Goal: Task Accomplishment & Management: Manage account settings

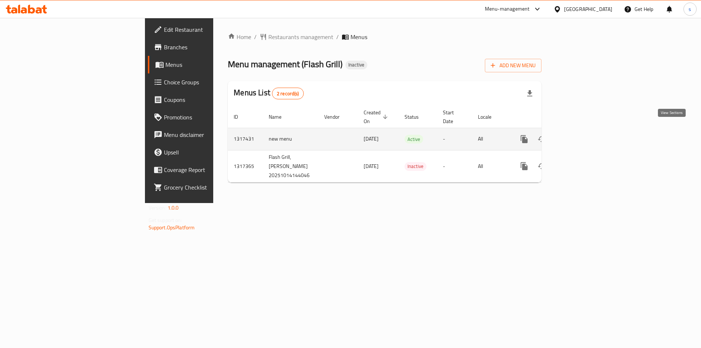
click at [581, 135] on icon "enhanced table" at bounding box center [576, 139] width 9 height 9
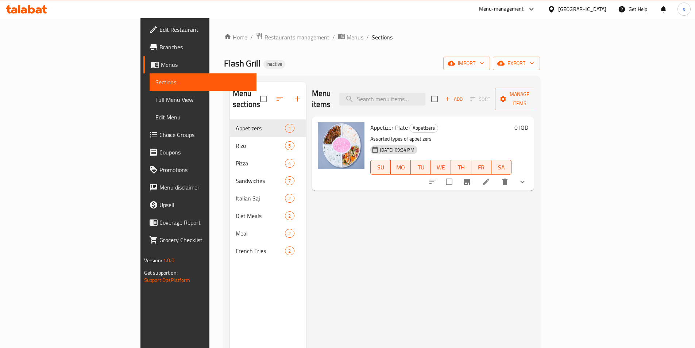
click at [155, 104] on span "Full Menu View" at bounding box center [202, 99] width 95 height 9
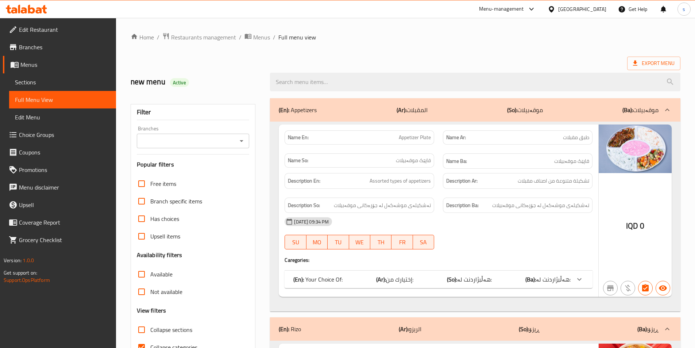
click at [236, 136] on div "Branches" at bounding box center [193, 141] width 113 height 15
click at [239, 139] on icon "Open" at bounding box center [241, 140] width 9 height 9
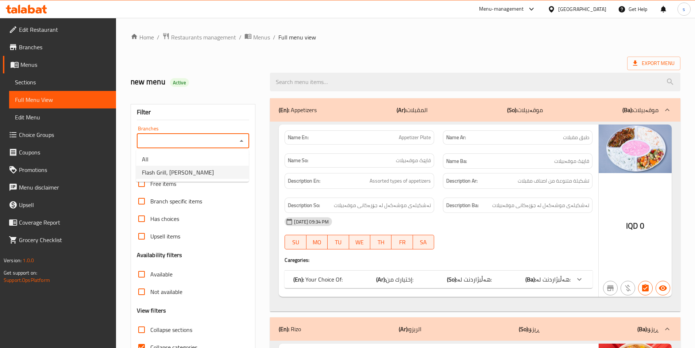
click at [226, 168] on li "Flash Grill, [PERSON_NAME]" at bounding box center [192, 172] width 113 height 13
type input "Flash Grill, [PERSON_NAME]"
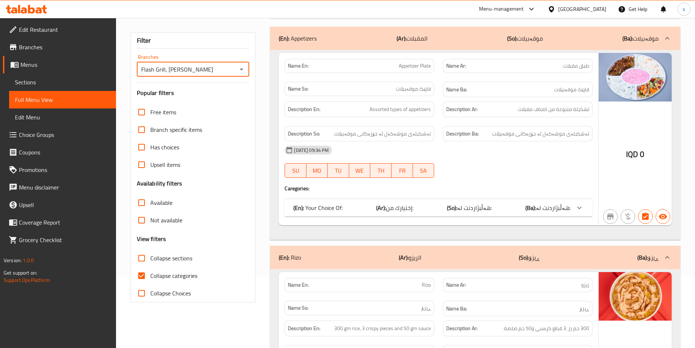
scroll to position [82, 0]
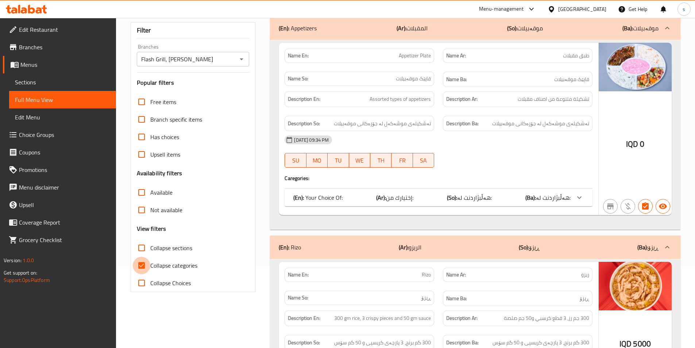
click at [142, 265] on input "Collapse categories" at bounding box center [142, 266] width 18 height 18
checkbox input "false"
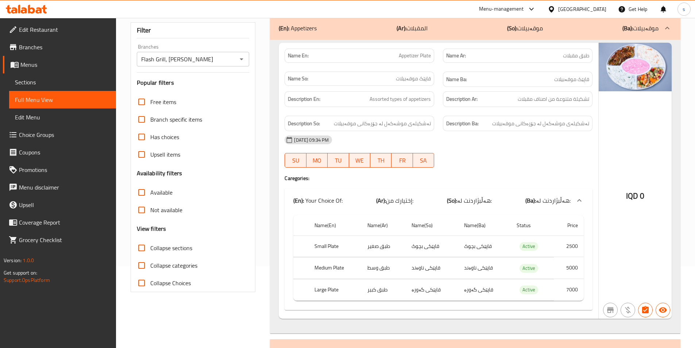
click at [141, 247] on input "Collapse sections" at bounding box center [142, 248] width 18 height 18
checkbox input "true"
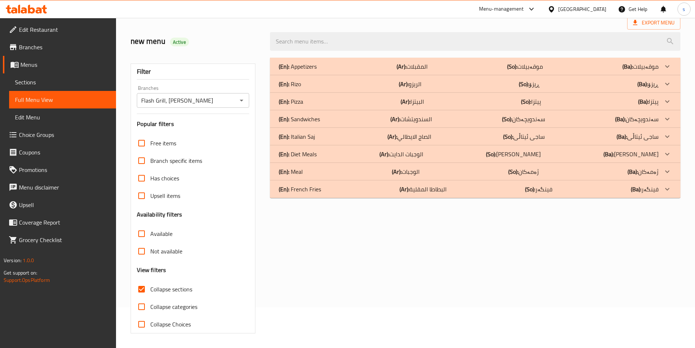
scroll to position [41, 0]
click at [334, 62] on div "(En): Appetizers (Ar): المقبلات (So): موقەبیلات (Ba): موقەبیلات" at bounding box center [469, 66] width 380 height 9
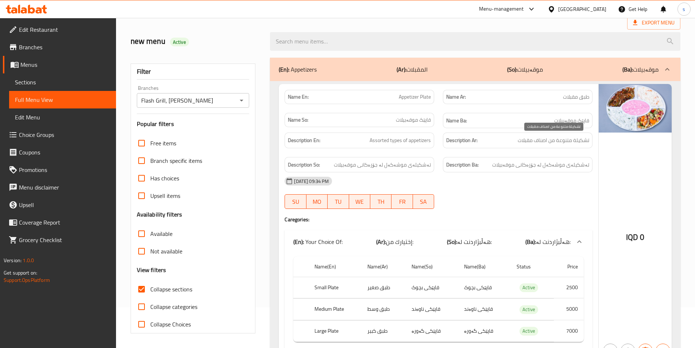
click at [540, 141] on span "تشكيلة متنوعة من اصناف مقبلات" at bounding box center [554, 140] width 72 height 9
copy span "اصناف"
click at [552, 143] on span "تشكيلة متنوعة من اصناف مقبلات" at bounding box center [554, 140] width 72 height 9
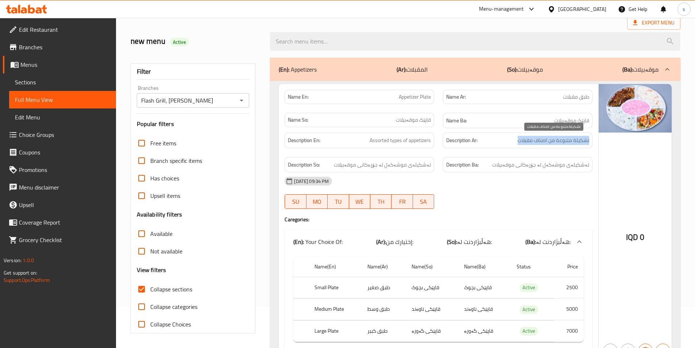
click at [552, 143] on span "تشكيلة متنوعة من اصناف مقبلات" at bounding box center [554, 140] width 72 height 9
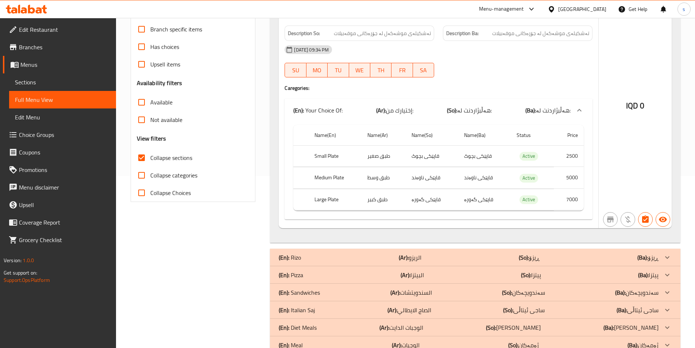
scroll to position [210, 0]
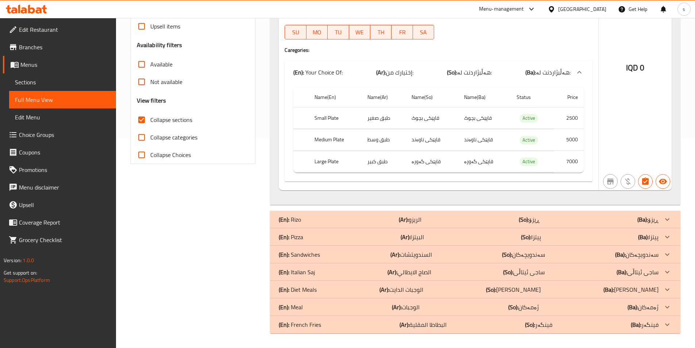
click at [321, 327] on div "(En): French Fries (Ar): البطاطا المقلية (So): فینگەر (Ba): فینگەر" at bounding box center [469, 324] width 380 height 9
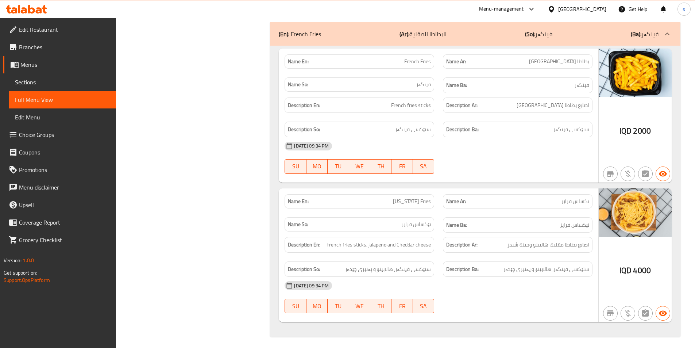
scroll to position [512, 0]
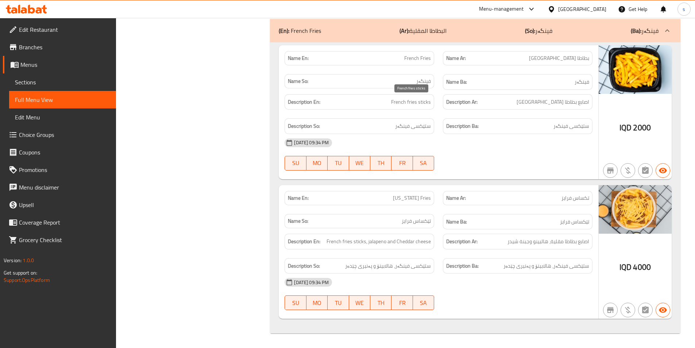
click at [429, 103] on span "French fries sticks" at bounding box center [411, 101] width 40 height 9
copy span "sticks"
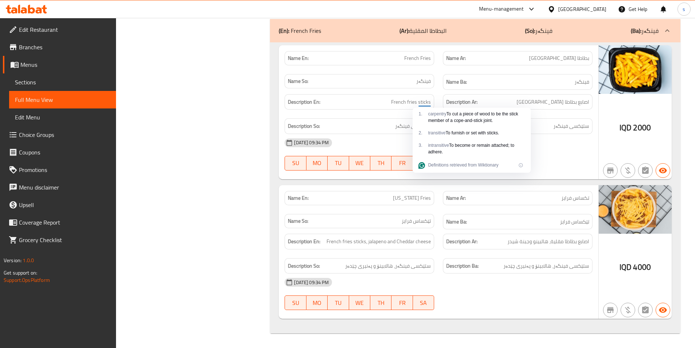
click at [489, 276] on div "14-10-2025 09:34 PM" at bounding box center [438, 282] width 317 height 18
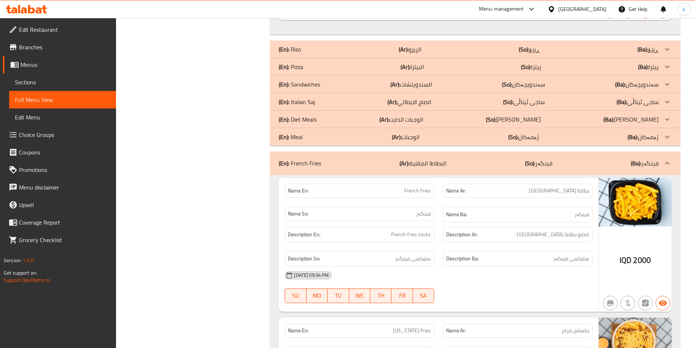
scroll to position [405, 0]
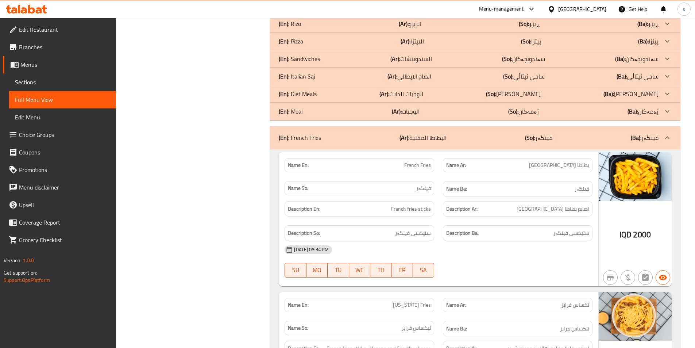
click at [316, 77] on div "(En): Italian Saj (Ar): الصاج الايطالي (So): ساجی ئیتاڵی (Ba): ساجی ئیتاڵی" at bounding box center [469, 76] width 380 height 9
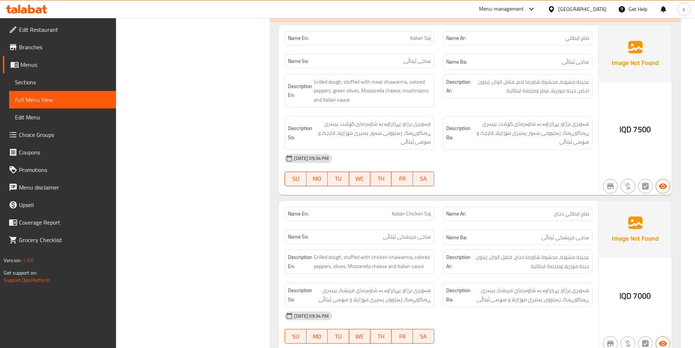
scroll to position [484, 0]
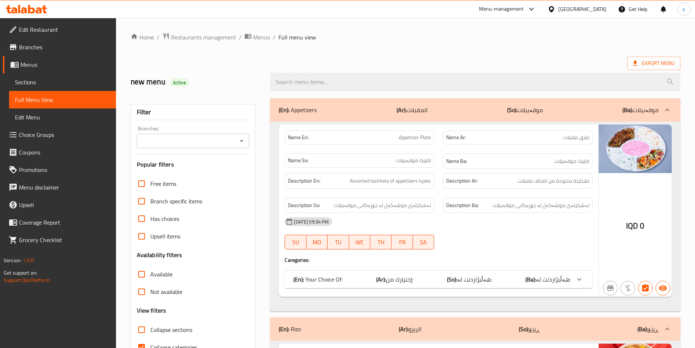
click at [37, 77] on link "Sections" at bounding box center [62, 82] width 107 height 18
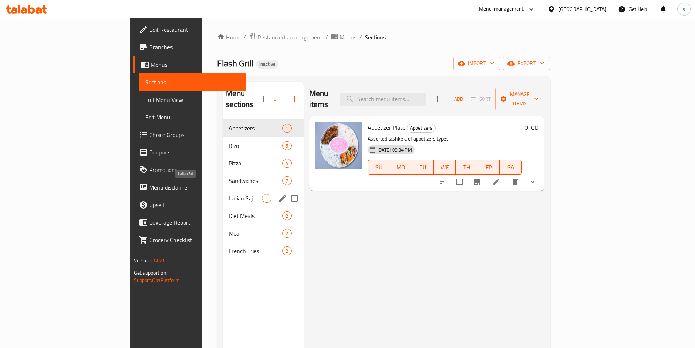
click at [229, 194] on span "Italian Saj" at bounding box center [245, 198] width 33 height 9
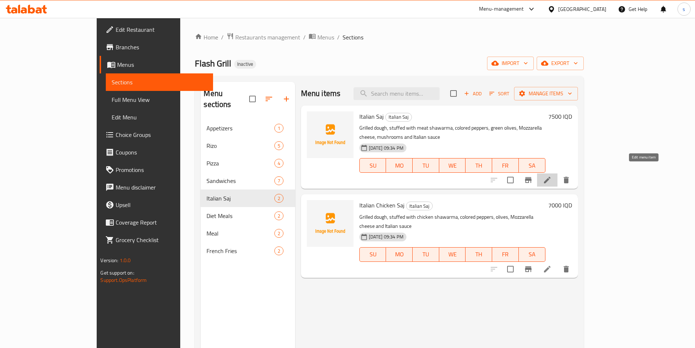
click at [551, 177] on icon at bounding box center [547, 180] width 7 height 7
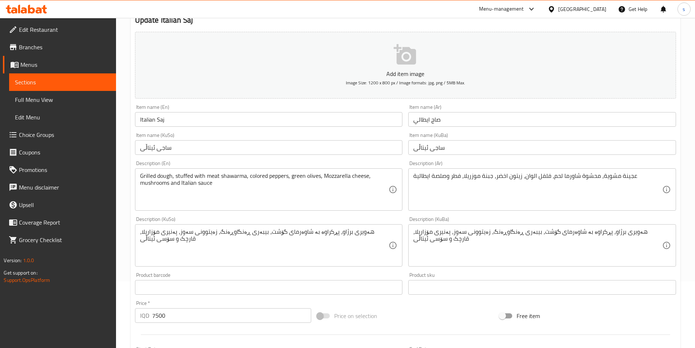
scroll to position [69, 0]
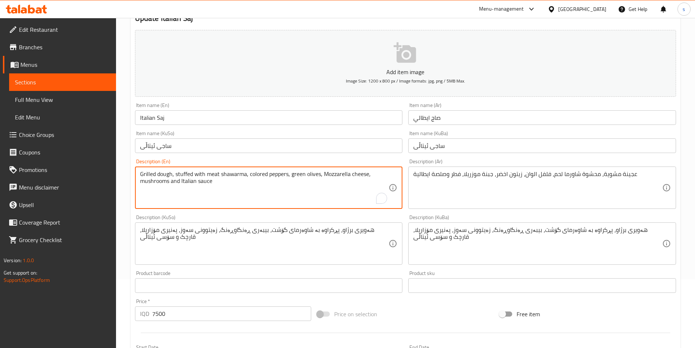
drag, startPoint x: 323, startPoint y: 177, endPoint x: 348, endPoint y: 179, distance: 25.2
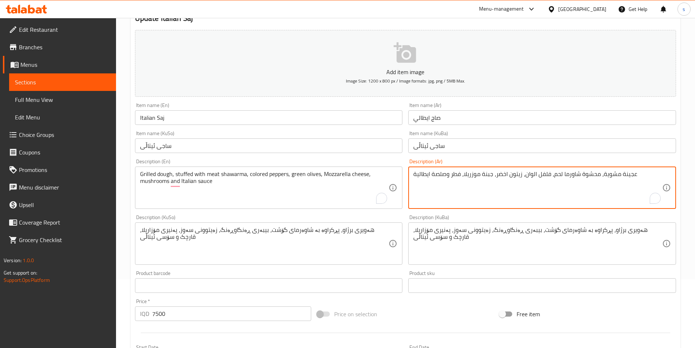
click at [476, 175] on textarea "عجينة مشوية، محشوة شاورما لحم، فلفل الوان، زيتون اخضر، جبنة موزريلا، فطر وصلصة …" at bounding box center [537, 187] width 249 height 35
paste textarea "To enrich screen reader interactions, please activate Accessibility in Grammarl…"
type textarea "عجينة مشوية، محشوة شاورما لحم، فلفل الوان، زيتون اخضر، جبنة موزاريلا، فطر وصلصة…"
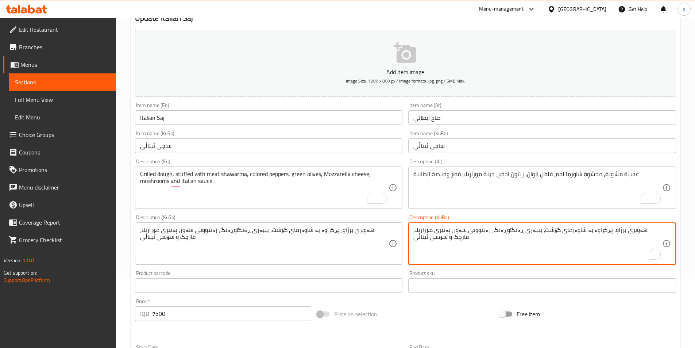
click at [443, 232] on textarea "هەویری برژاو، پڕکراوە بە شاوەرمای گۆشت، بیبەری ڕەنگاوڕەنگ، زەیتوونی سەوز، پەنیر…" at bounding box center [537, 243] width 249 height 35
click at [465, 250] on textarea "هەویری برژاو، پڕکراوە بە شاوەرمای گۆشت، بیبەری ڕەنگاوڕەنگ، زەیتوونی سەوز، پەنیر…" at bounding box center [537, 243] width 249 height 35
click at [465, 250] on html "​ Menu-management Iraq Get Help s Edit Restaurant Branches Menus Sections Full …" at bounding box center [347, 105] width 695 height 348
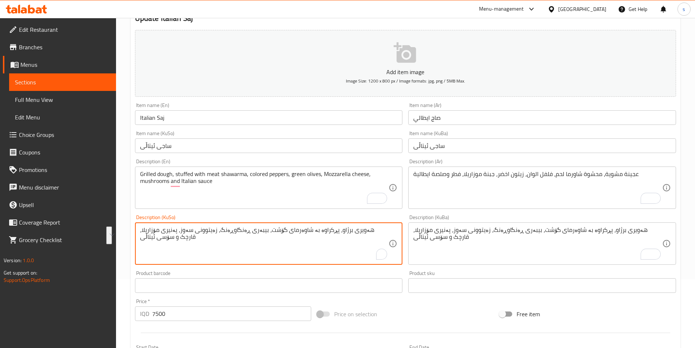
click at [345, 250] on textarea "هەویری برژاو، پڕکراوە بە شاوەرمای گۆشت، بیبەری ڕەنگاوڕەنگ، زەیتوونی سەوز، پەنیر…" at bounding box center [264, 243] width 249 height 35
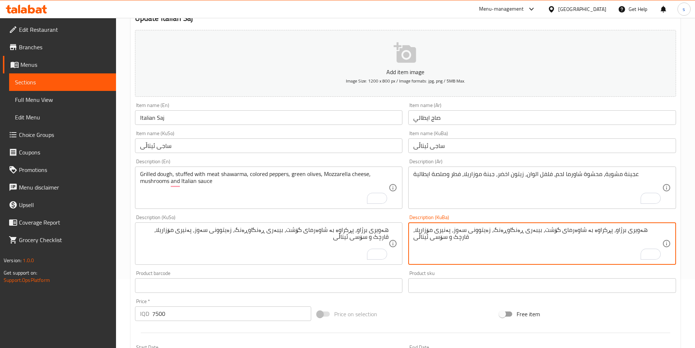
click at [591, 244] on textarea "هەویری برژاو، پڕکراوە بە شاوەرمای گۆشت، بیبەری ڕەنگاوڕەنگ، زەیتوونی سەوز، پەنیر…" at bounding box center [537, 243] width 249 height 35
click at [606, 234] on textarea "هەویری برژاو، پڕکراوە بە شاوەرمای گۆشت، بیبەری ڕەنگاوڕەنگ، زەیتوونی سەوز، پەنیر…" at bounding box center [537, 243] width 249 height 35
click at [588, 231] on textarea "هەویری برژاو، پڕکراوە بە شاوەرمای گۆشت، بیبەری ڕەنگاوڕەنگ، زەیتوونی سەوز، پەنیر…" at bounding box center [537, 243] width 249 height 35
click at [432, 242] on textarea "هەویری برژاو، پڕکراوە بە شاوەرمەی گۆشت، بیبەری ڕەنگاوڕەنگ، زەیتوونی سەوز، پەنیر…" at bounding box center [537, 243] width 249 height 35
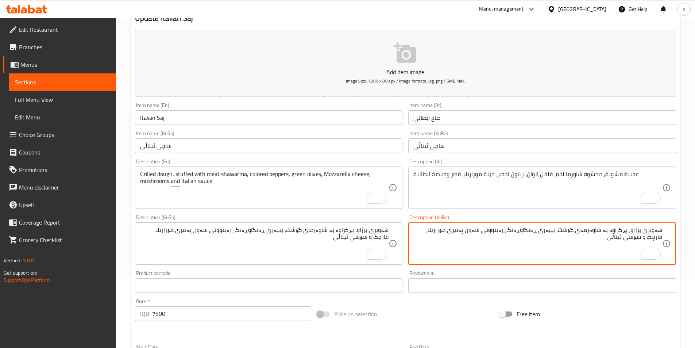
click at [432, 242] on textarea "هەویری برژاو، پڕکراوە بە شاوەرمەی گۆشت، بیبەری ڕەنگاوڕەنگ، زەیتوونی سەوز، پەنیر…" at bounding box center [537, 243] width 249 height 35
type textarea "هەویری برژاو، پڕکراوە بە شاوەرمەی گۆشت، بیبەری ڕەنگاوڕەنگ، زەیتوونی سەوز، پەنیر…"
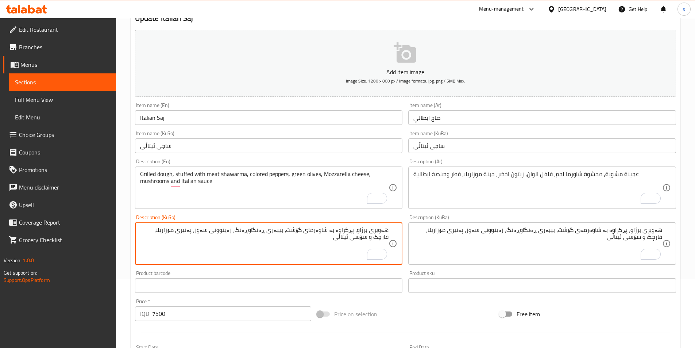
click at [264, 254] on textarea "هەویری برژاو، پڕکراوە بە شاوەرمای گۆشت، بیبەری ڕەنگاوڕەنگ، زەیتوونی سەوز، پەنیر…" at bounding box center [264, 243] width 249 height 35
paste textarea "ە"
type textarea "هەویری برژاو، پڕکراوە بە شاوەرمەی گۆشت، بیبەری ڕەنگاوڕەنگ، زەیتوونی سەوز، پەنیر…"
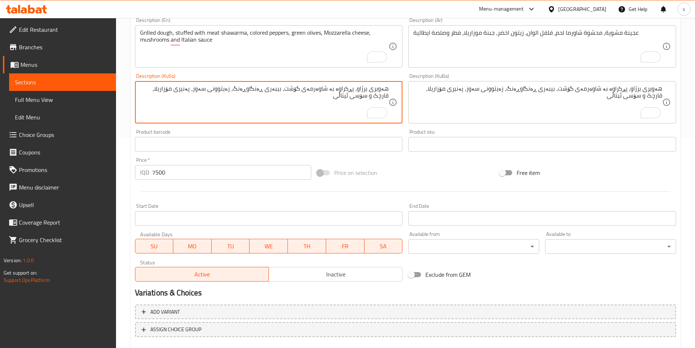
scroll to position [252, 0]
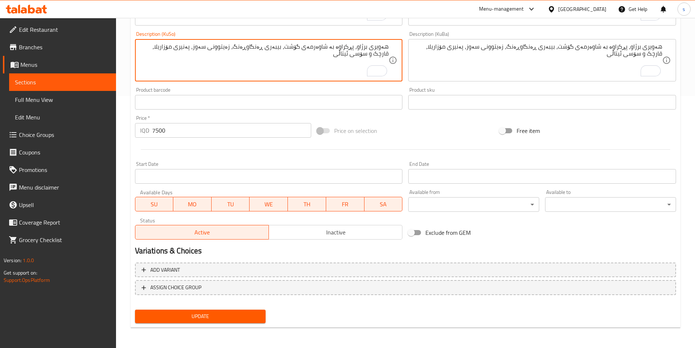
click at [208, 320] on span "Update" at bounding box center [200, 316] width 119 height 9
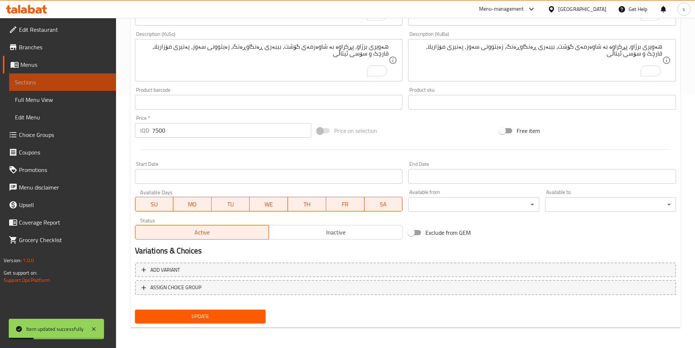
click at [42, 78] on span "Sections" at bounding box center [62, 82] width 95 height 9
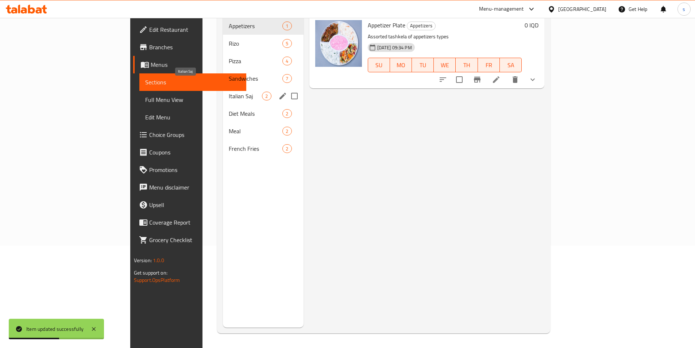
click at [229, 92] on span "Italian Saj" at bounding box center [245, 96] width 33 height 9
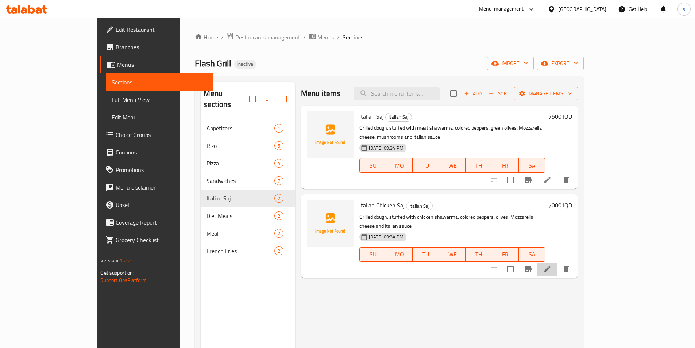
click at [558, 262] on li at bounding box center [547, 268] width 20 height 13
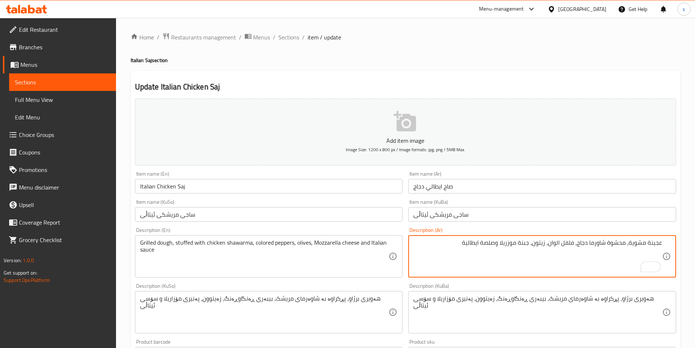
click at [513, 245] on textarea "عجينة مشوية، محشوة شاورما دجاج، فلفل الوان، زيتون، جبنة موزريلا وصلصة ايطالية" at bounding box center [537, 256] width 249 height 35
paste textarea "ريلا"
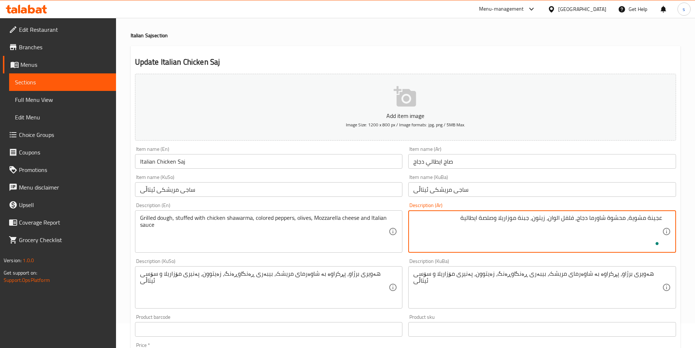
scroll to position [35, 0]
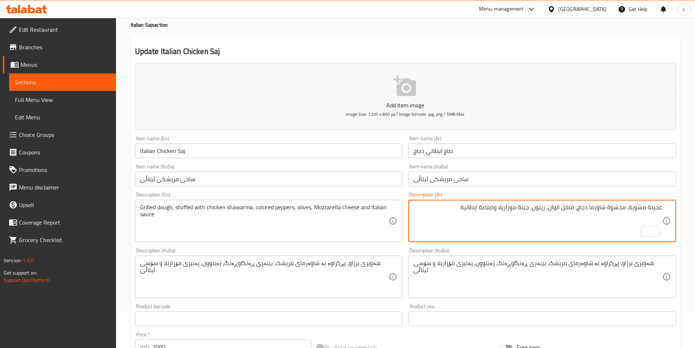
type textarea "عجينة مشوية، محشوة شاورما دجاج، فلفل الوان، زيتون، جبنة موزاريلا وصلصة ايطالية"
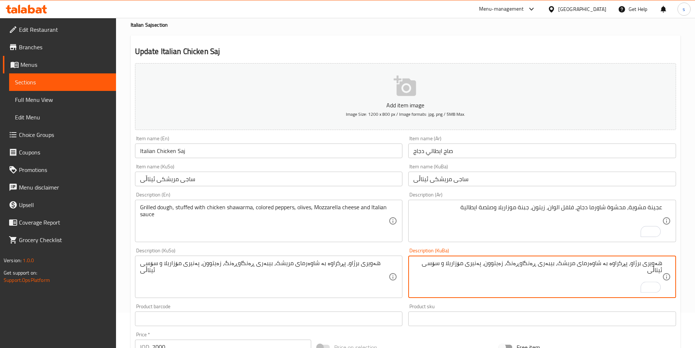
click at [587, 266] on textarea "هەویری برژاو، پڕکراوە بە شاوەرمای مریشک، بیبەری ڕەنگاوڕەنگ، زەیتوون، پەنیری مۆز…" at bounding box center [537, 276] width 249 height 35
click at [449, 266] on textarea "هەویری برژاو، پڕکراوە بە شاوەرمەی مریشک، بیبەری ڕەنگاوڕەنگ، زەیتوون، پەنیری مۆز…" at bounding box center [537, 276] width 249 height 35
type textarea "هەویری برژاو، پڕکراوە بە شاوەرمەی مریشک، بیبەری ڕەنگاوڕەنگ، زەیتوون، پەنیری مۆز…"
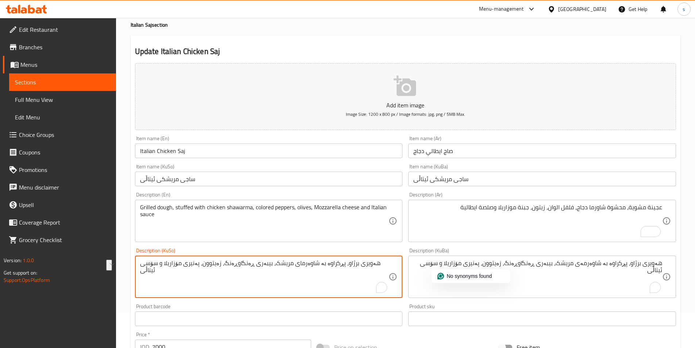
click at [346, 266] on textarea "هەویری برژاو، پڕکراوە بە شاوەرمای مریشک، بیبەری ڕەنگاوڕەنگ، زەیتوون، پەنیری مۆز…" at bounding box center [264, 276] width 249 height 35
paste textarea "ە"
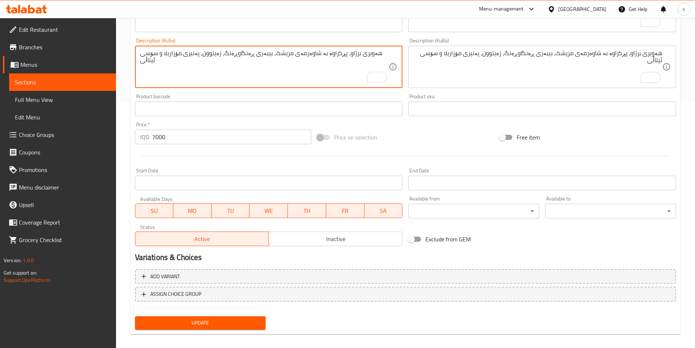
scroll to position [252, 0]
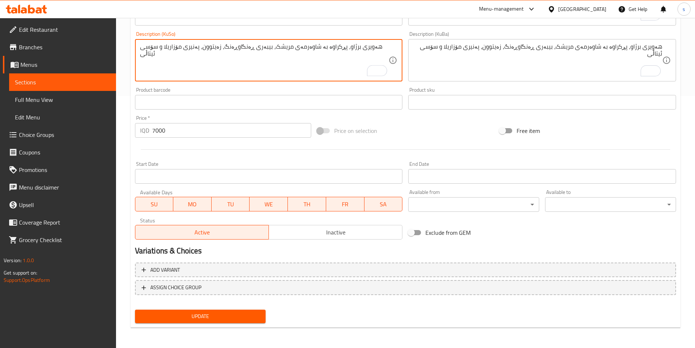
type textarea "هەویری برژاو، پڕکراوە بە شاوەرمەی مریشک، بیبەری ڕەنگاوڕەنگ، زەیتوون، پەنیری مۆز…"
click at [196, 321] on span "Update" at bounding box center [200, 316] width 119 height 9
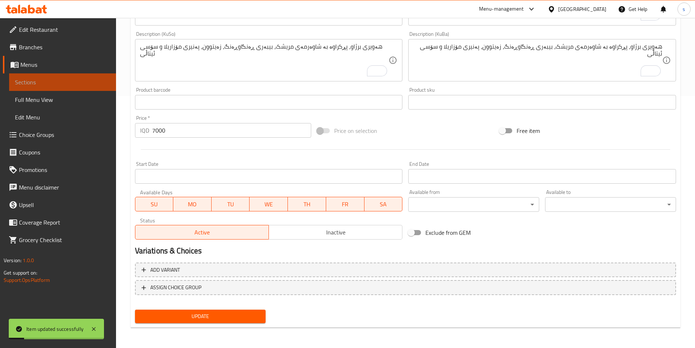
click at [33, 84] on span "Sections" at bounding box center [62, 82] width 95 height 9
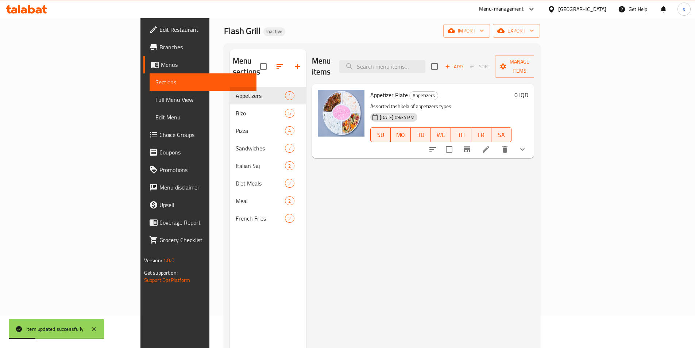
scroll to position [29, 0]
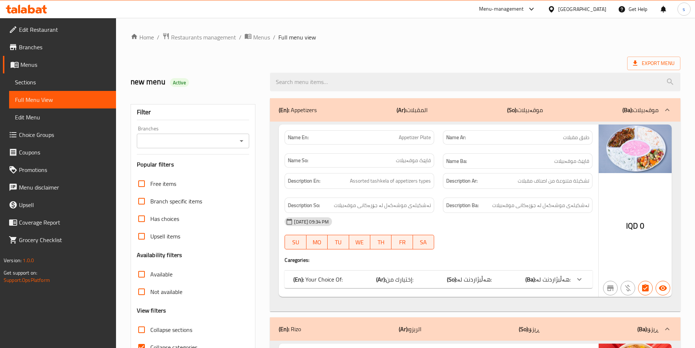
scroll to position [29, 0]
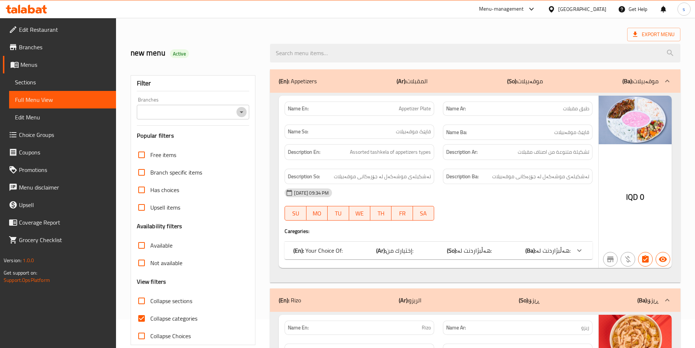
click at [236, 110] on button "Open" at bounding box center [241, 112] width 10 height 10
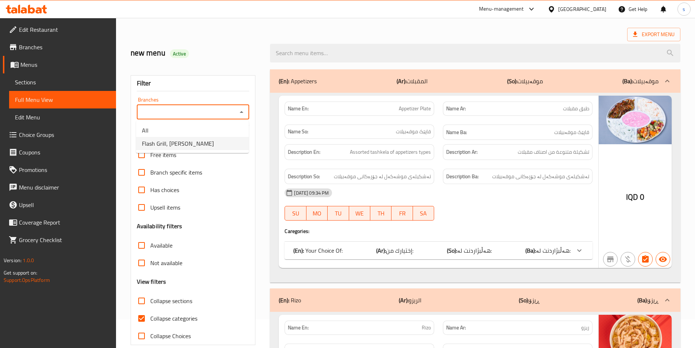
click at [236, 143] on li "Flash Grill, [PERSON_NAME]" at bounding box center [192, 143] width 113 height 13
type input "Flash Grill, [PERSON_NAME]"
click at [143, 320] on input "Collapse categories" at bounding box center [142, 318] width 18 height 18
checkbox input "false"
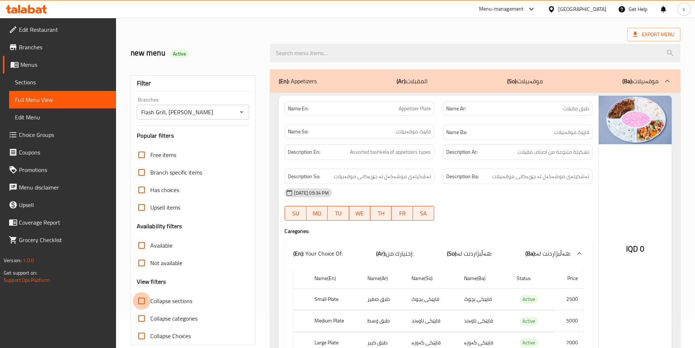
click at [146, 299] on input "Collapse sections" at bounding box center [142, 301] width 18 height 18
checkbox input "true"
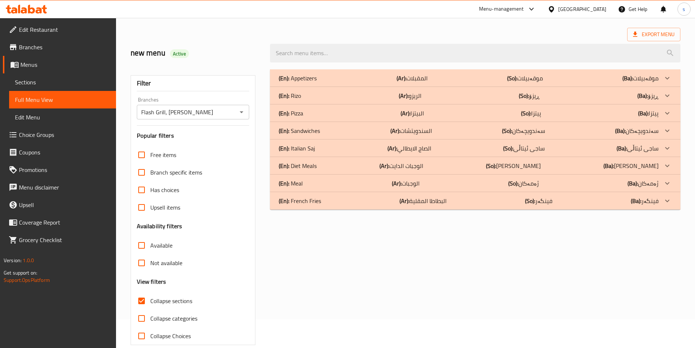
click at [314, 181] on div "(En): Meal (Ar): الوجبات (So): ژەمەکان (Ba): ژەمەکان" at bounding box center [469, 183] width 380 height 9
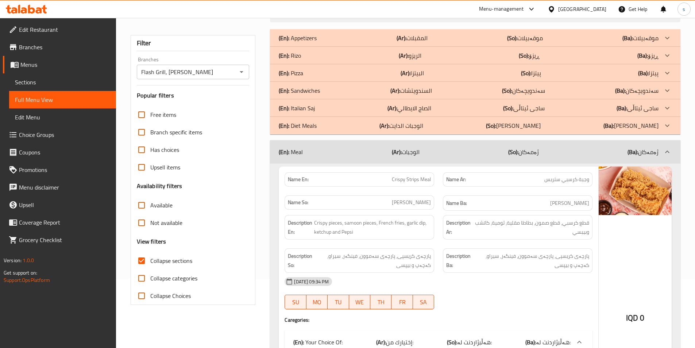
scroll to position [51, 0]
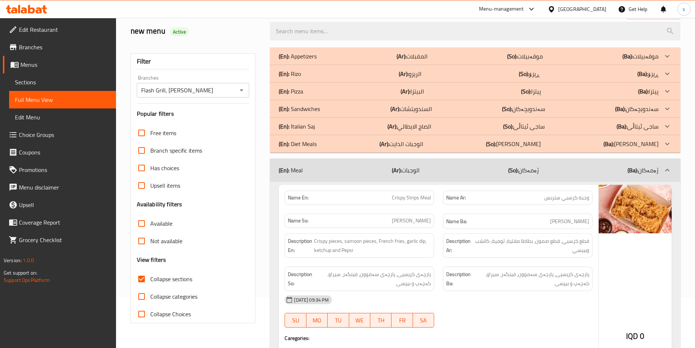
click at [324, 68] on div "(En): Rizo (Ar): الريزو (So): ڕیزۆ (Ba): ڕیزۆ" at bounding box center [475, 74] width 411 height 18
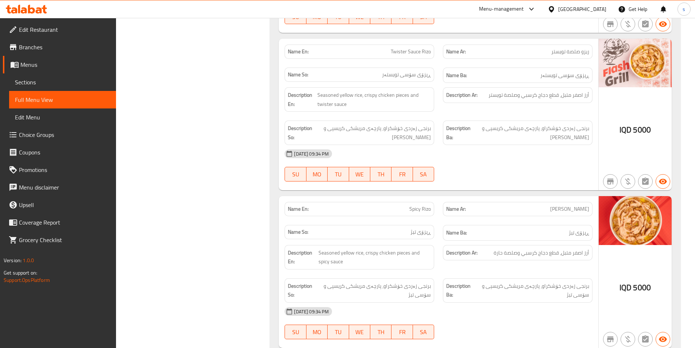
scroll to position [417, 0]
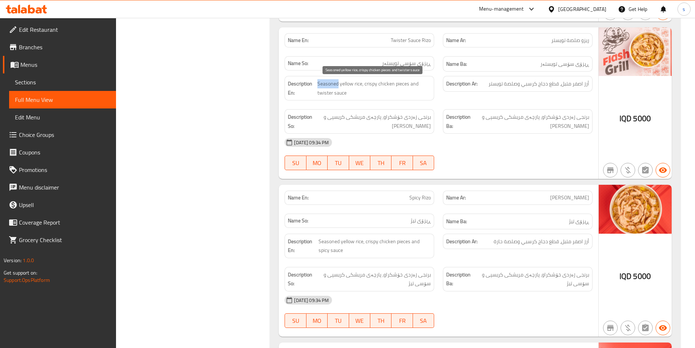
drag, startPoint x: 317, startPoint y: 85, endPoint x: 338, endPoint y: 87, distance: 20.5
click at [338, 87] on span "Seasoned yellow rice, crispy chicken pieces and twister sauce" at bounding box center [373, 88] width 113 height 18
copy span "Seasoned"
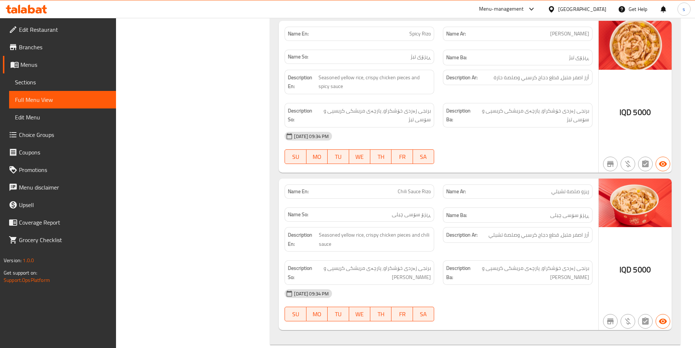
scroll to position [0, 0]
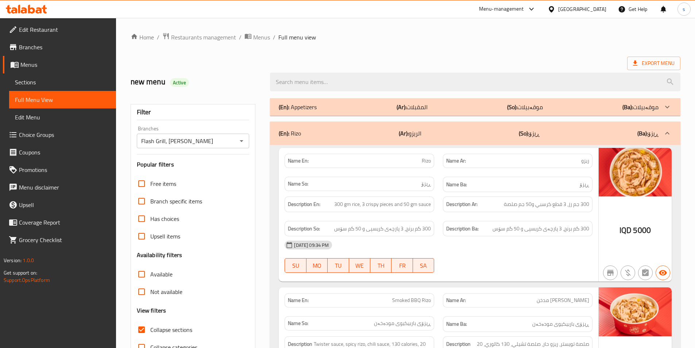
click at [304, 112] on div "(En): Appetizers (Ar): المقبلات (So): موقەبیلات (Ba): موقەبیلات" at bounding box center [475, 107] width 411 height 18
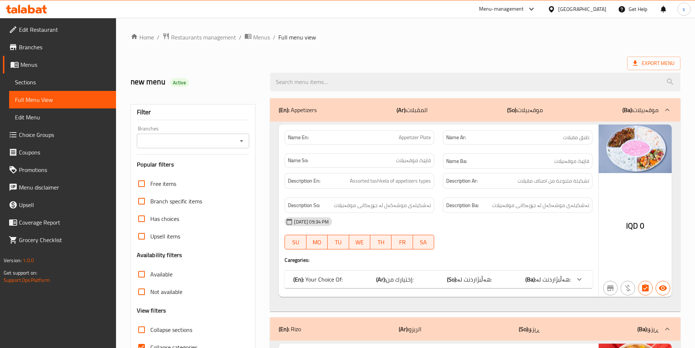
click at [236, 138] on div "Branches" at bounding box center [193, 141] width 113 height 15
click at [239, 139] on icon "Open" at bounding box center [241, 140] width 9 height 9
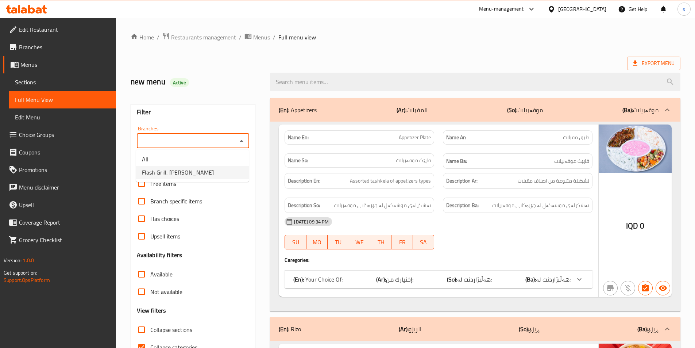
click at [231, 171] on li "Flash Grill, [PERSON_NAME]" at bounding box center [192, 172] width 113 height 13
type input "Flash Grill, [PERSON_NAME]"
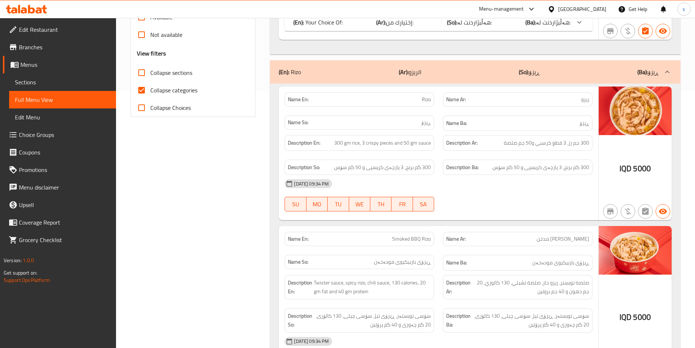
scroll to position [242, 0]
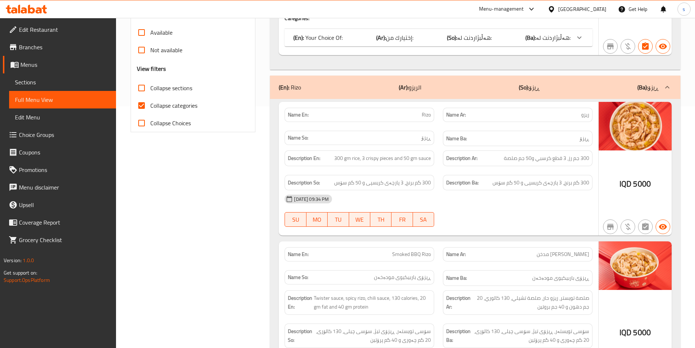
click at [144, 104] on input "Collapse categories" at bounding box center [142, 106] width 18 height 18
checkbox input "false"
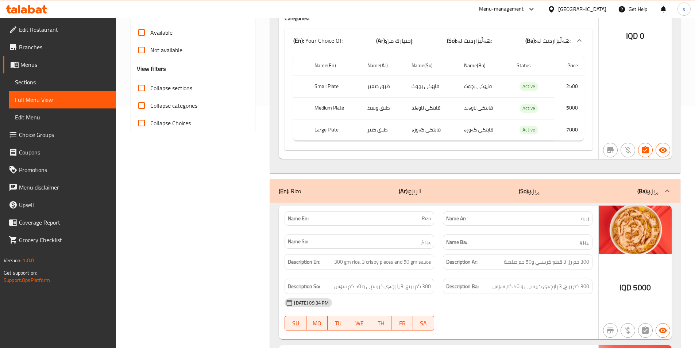
click at [143, 81] on input "Collapse sections" at bounding box center [142, 88] width 18 height 18
checkbox input "true"
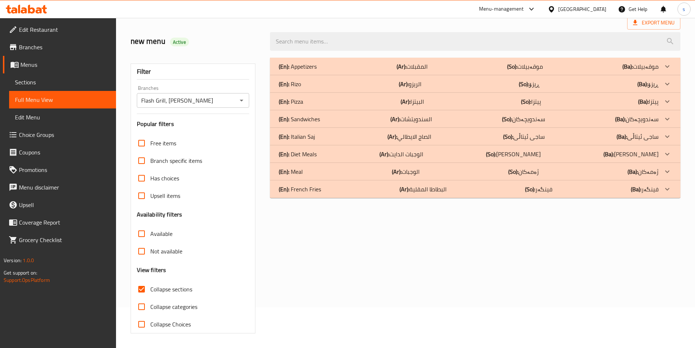
scroll to position [41, 0]
click at [379, 62] on div "(En): Appetizers (Ar): المقبلات (So): موقەبیلات (Ba): موقەبیلات" at bounding box center [469, 66] width 380 height 9
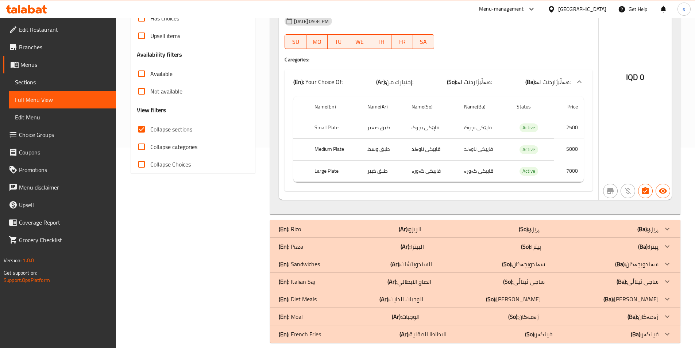
scroll to position [210, 0]
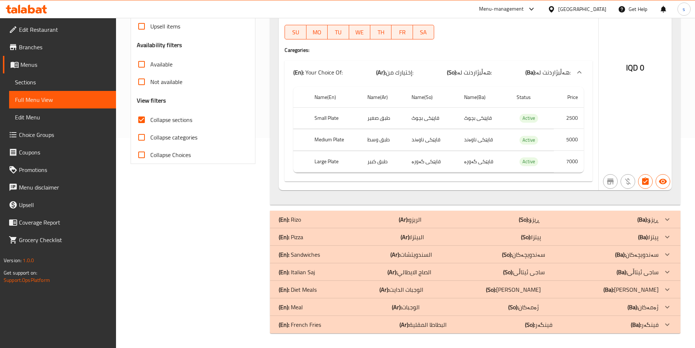
click at [456, 216] on div "(En): Rizo (Ar): الريزو (So): ڕیزۆ (Ba): ڕیزۆ" at bounding box center [469, 219] width 380 height 9
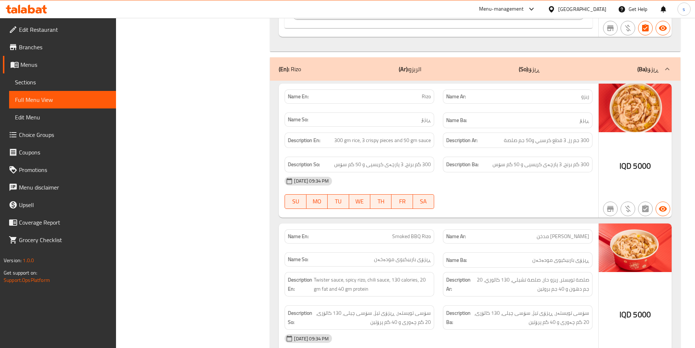
scroll to position [416, 0]
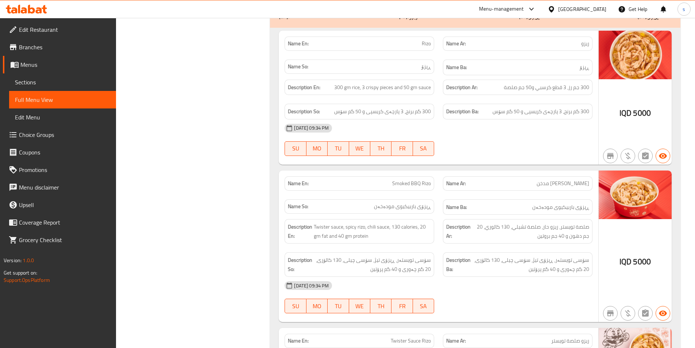
click at [29, 84] on span "Sections" at bounding box center [62, 82] width 95 height 9
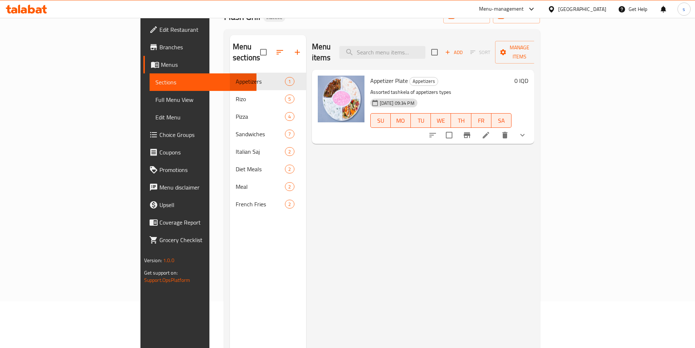
scroll to position [46, 0]
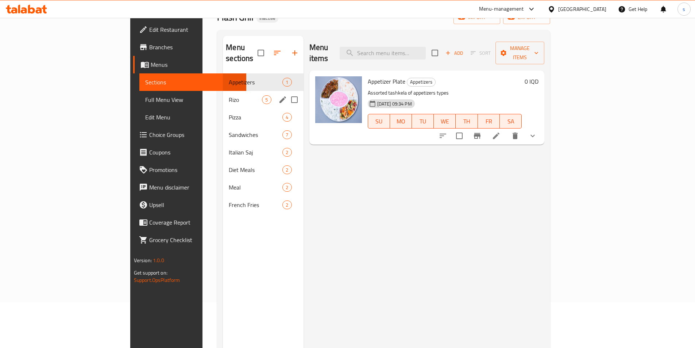
click at [223, 93] on div "Rizo 5" at bounding box center [263, 100] width 80 height 18
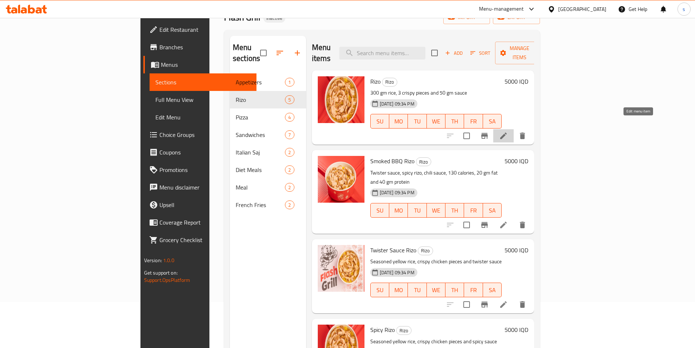
click at [508, 131] on icon at bounding box center [503, 135] width 9 height 9
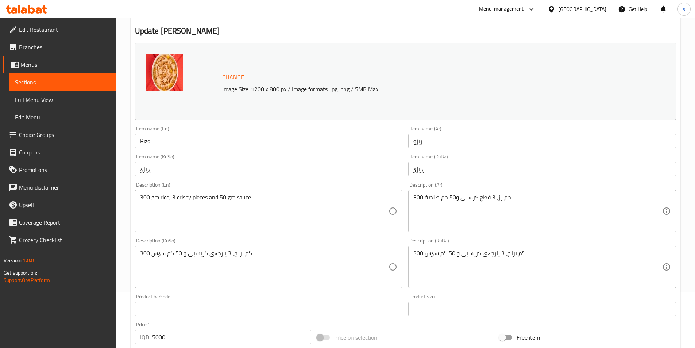
scroll to position [61, 0]
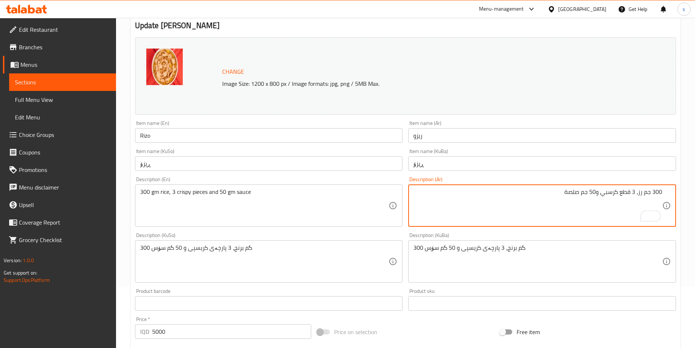
click at [642, 192] on textarea "300 جم رز، 3 قطع كرسبي و50 جم صلصة" at bounding box center [537, 205] width 249 height 35
type textarea "300 جم أرز، 3 قطع كرسبي و50 جم صلصة"
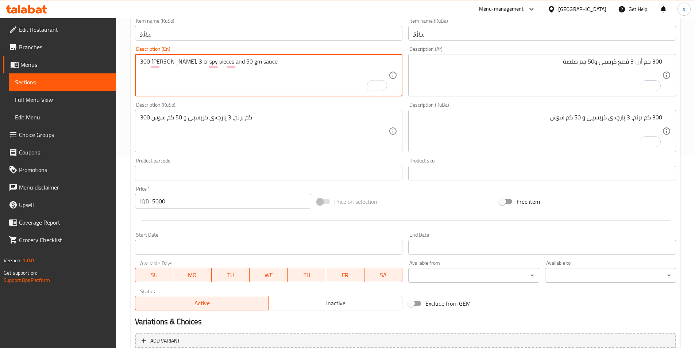
scroll to position [195, 0]
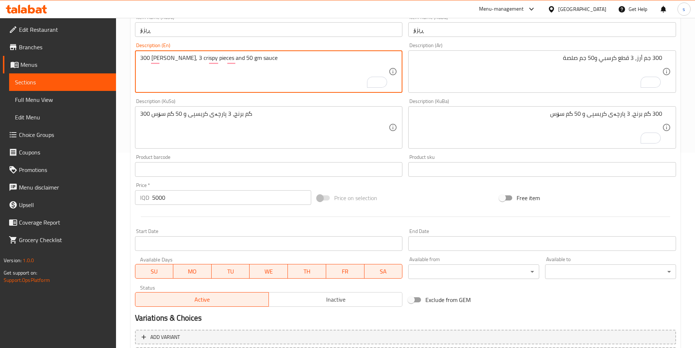
click at [355, 63] on textarea "300 Gm rice, 3 crispy pieces and 50 gm sauce" at bounding box center [264, 71] width 249 height 35
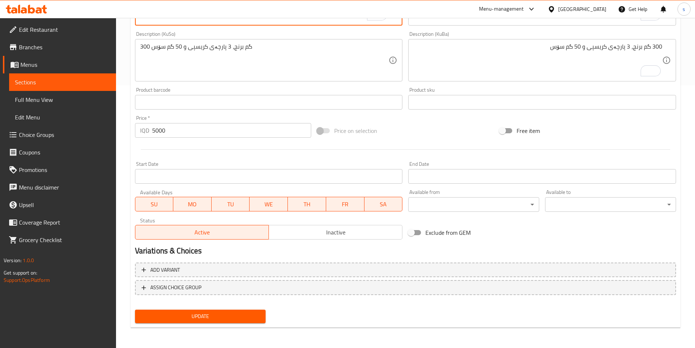
type textarea "300 Gm rice, 3 crispy pieces and 50 gm sauce"
click at [235, 315] on span "Update" at bounding box center [200, 316] width 119 height 9
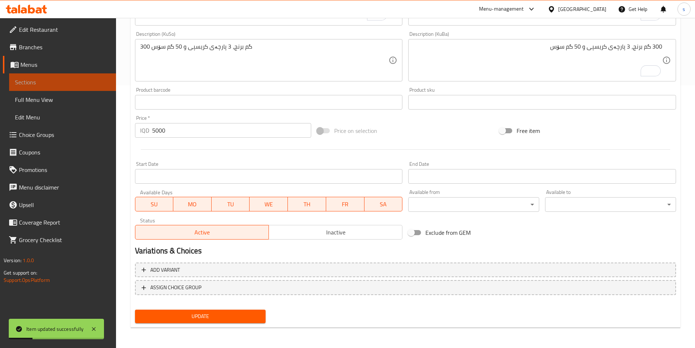
click at [51, 79] on span "Sections" at bounding box center [62, 82] width 95 height 9
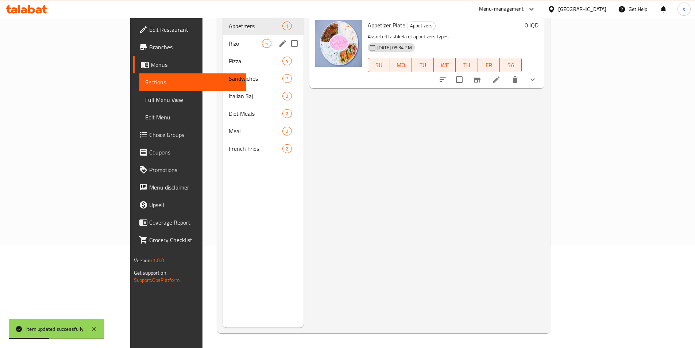
click at [223, 37] on div "Rizo 5" at bounding box center [263, 44] width 80 height 18
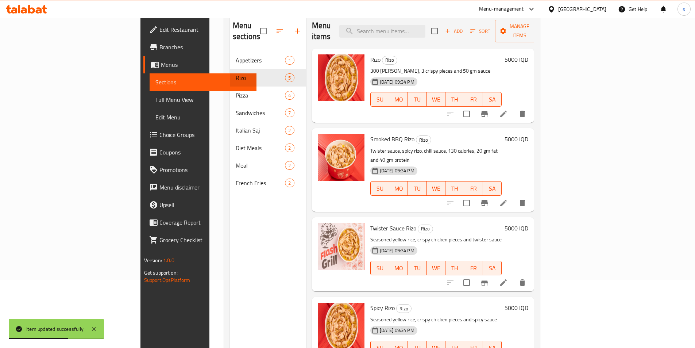
scroll to position [51, 0]
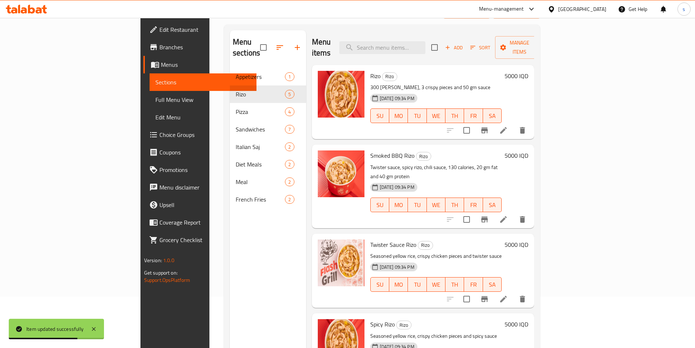
click at [508, 215] on icon at bounding box center [503, 219] width 9 height 9
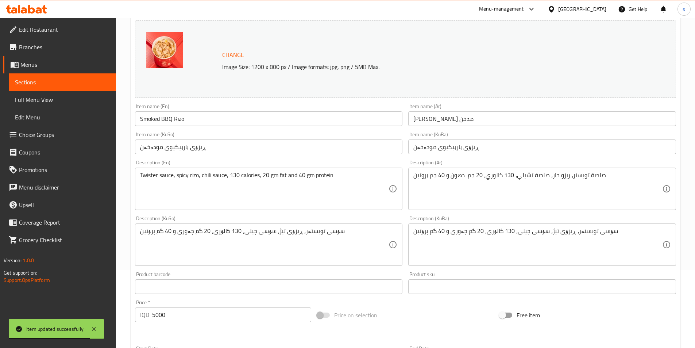
scroll to position [79, 0]
click at [35, 86] on span "Sections" at bounding box center [62, 82] width 95 height 9
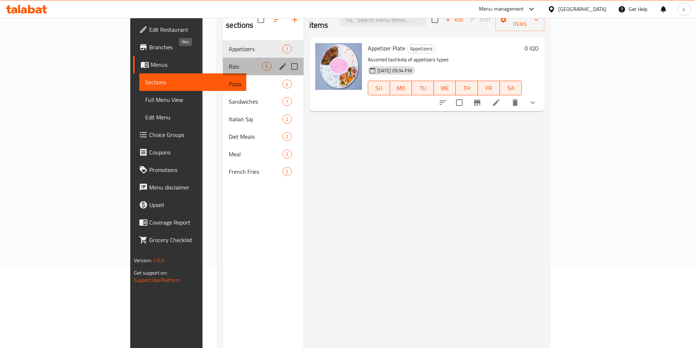
click at [229, 62] on span "Rizo" at bounding box center [245, 66] width 33 height 9
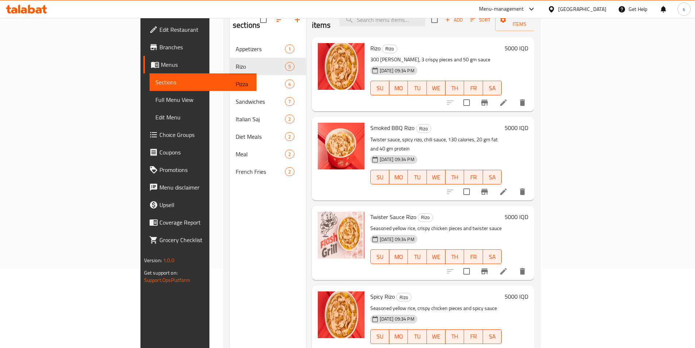
click at [514, 265] on li at bounding box center [503, 271] width 20 height 13
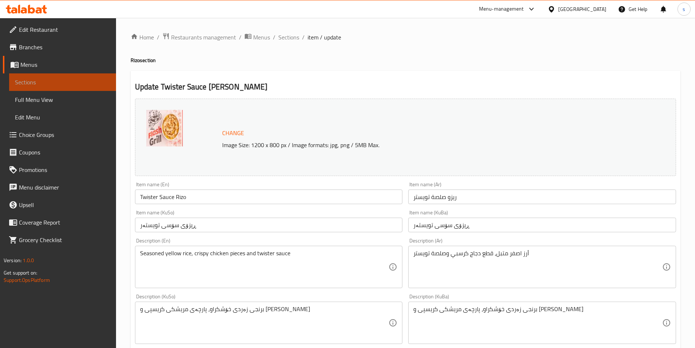
click at [39, 80] on span "Sections" at bounding box center [62, 82] width 95 height 9
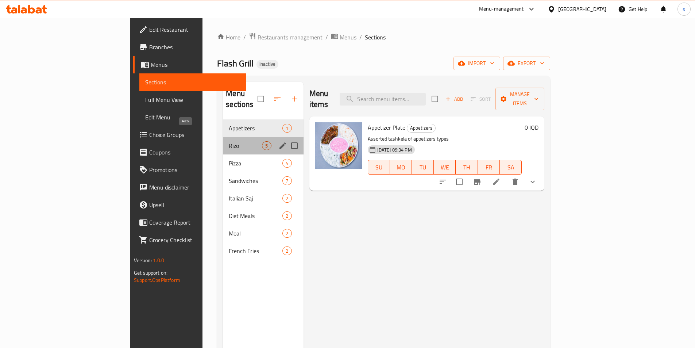
click at [229, 141] on span "Rizo" at bounding box center [245, 145] width 33 height 9
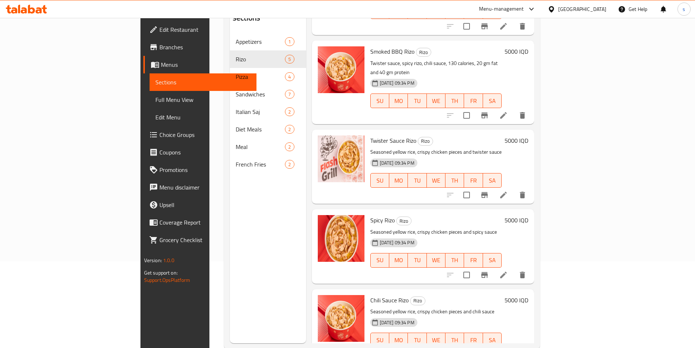
scroll to position [100, 0]
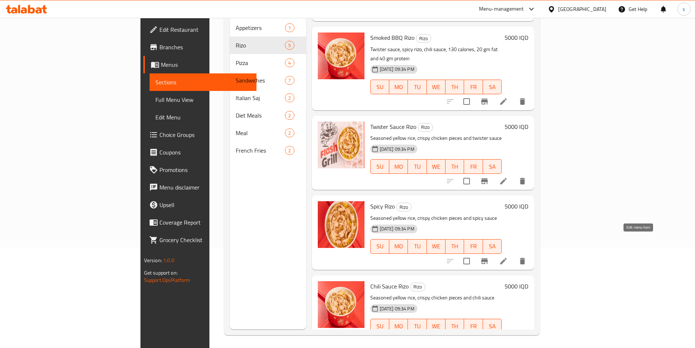
click at [508, 257] on icon at bounding box center [503, 261] width 9 height 9
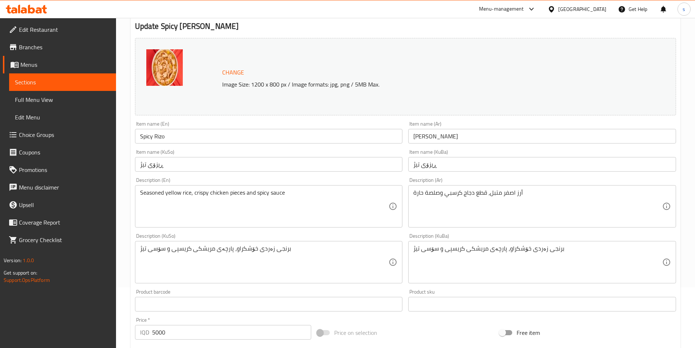
scroll to position [61, 0]
click at [18, 82] on span "Sections" at bounding box center [62, 82] width 95 height 9
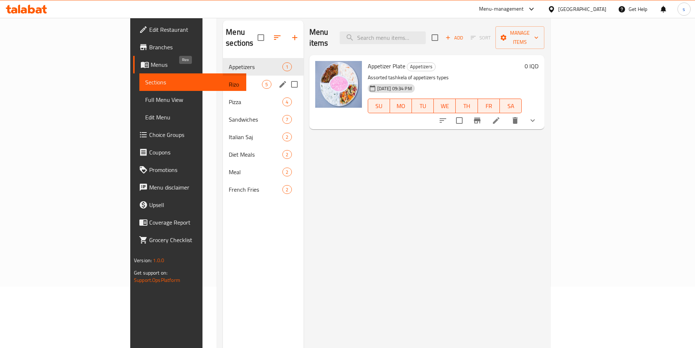
click at [229, 80] on span "Rizo" at bounding box center [245, 84] width 33 height 9
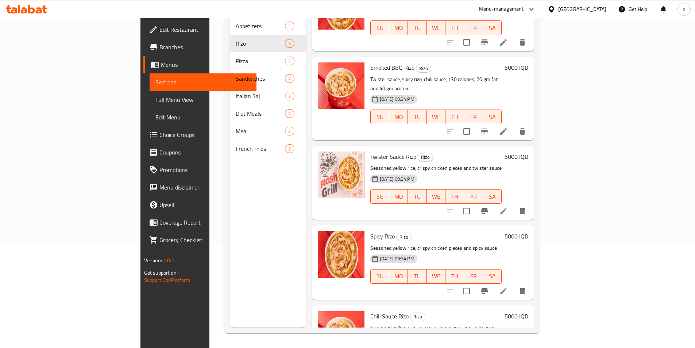
scroll to position [69, 0]
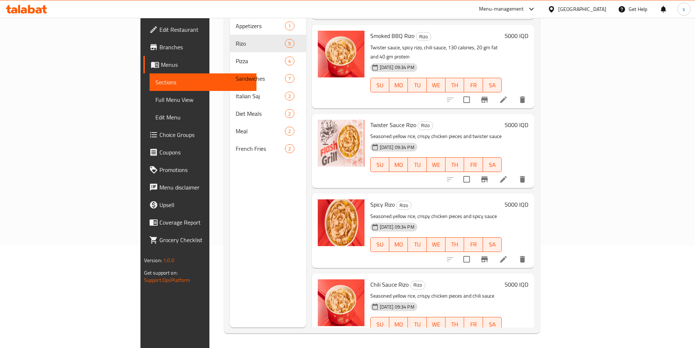
click at [508, 255] on icon at bounding box center [503, 259] width 9 height 9
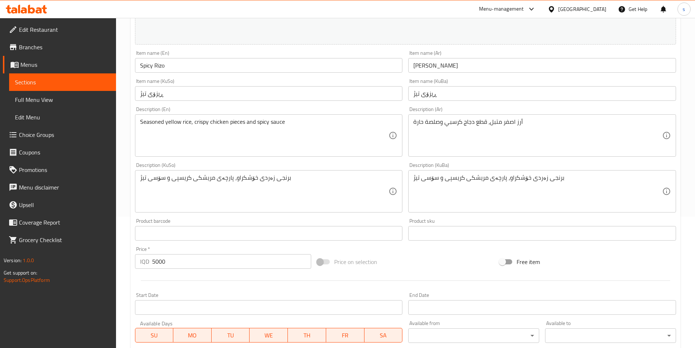
scroll to position [132, 0]
click at [26, 84] on span "Sections" at bounding box center [62, 82] width 95 height 9
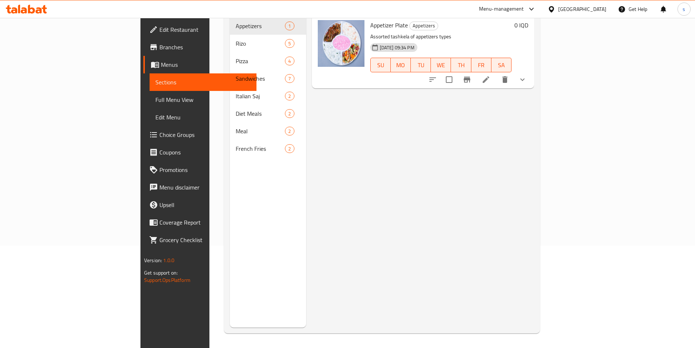
scroll to position [102, 0]
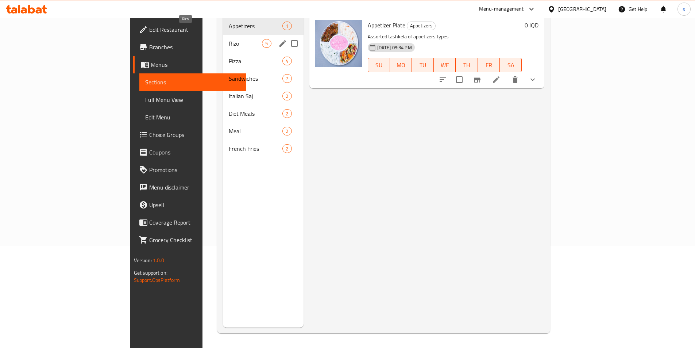
click at [229, 39] on span "Rizo" at bounding box center [245, 43] width 33 height 9
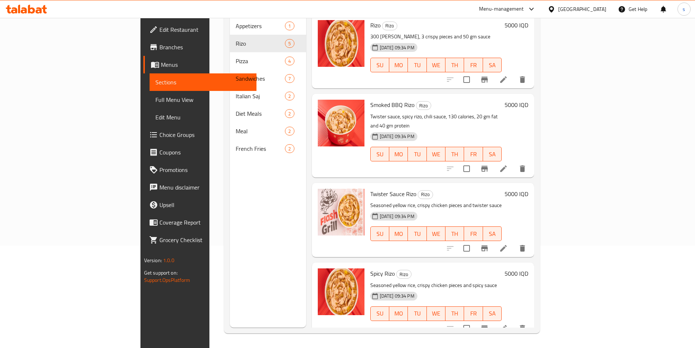
scroll to position [69, 0]
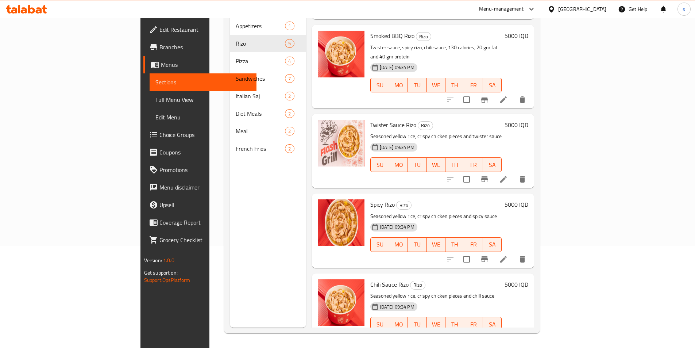
click at [508, 334] on icon at bounding box center [503, 338] width 9 height 9
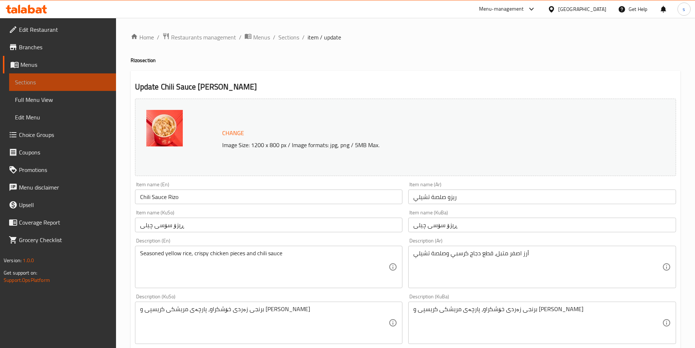
click at [19, 81] on span "Sections" at bounding box center [62, 82] width 95 height 9
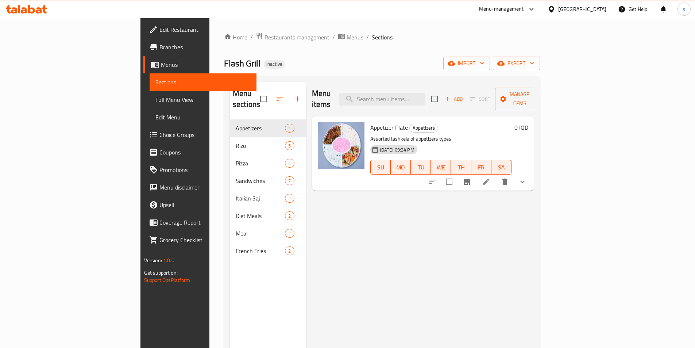
click at [155, 101] on span "Full Menu View" at bounding box center [202, 99] width 95 height 9
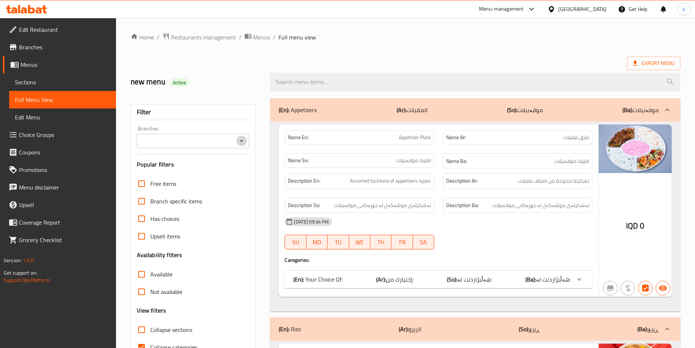
click at [241, 143] on icon "Open" at bounding box center [241, 140] width 9 height 9
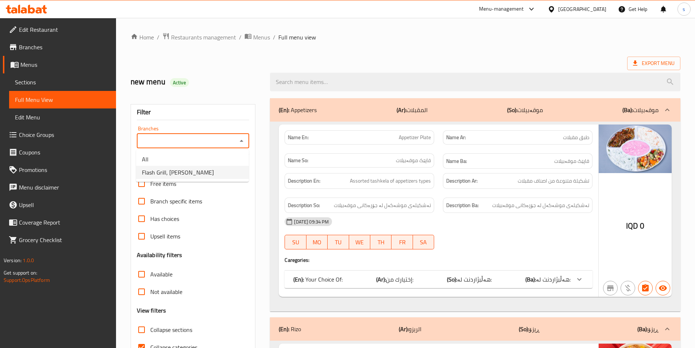
click at [233, 173] on li "Flash Grill, Al Mansur" at bounding box center [192, 172] width 113 height 13
type input "Flash Grill, Al Mansur"
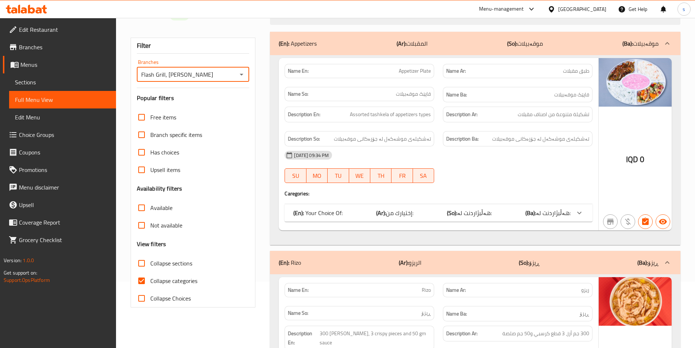
scroll to position [87, 0]
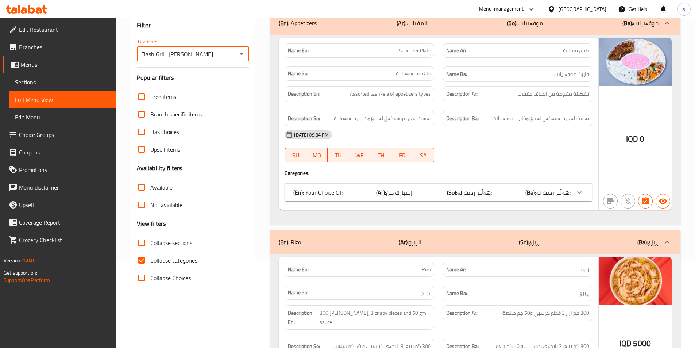
click at [145, 256] on input "Collapse categories" at bounding box center [142, 260] width 18 height 18
checkbox input "false"
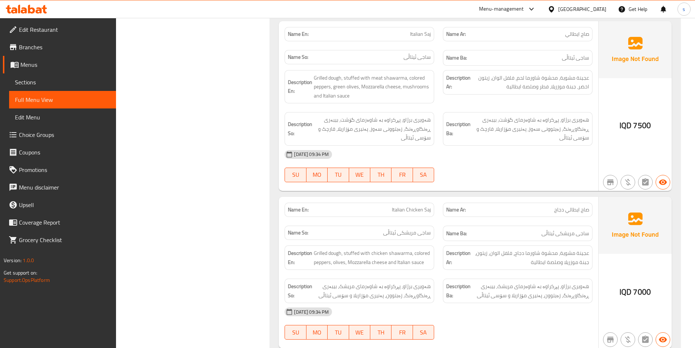
scroll to position [484, 0]
click at [21, 5] on icon at bounding box center [26, 9] width 41 height 9
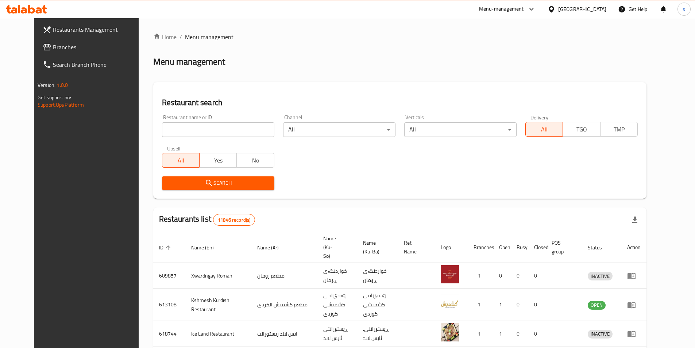
click at [162, 126] on input "search" at bounding box center [218, 129] width 112 height 15
paste input "675062"
type input "675062"
click button "Search" at bounding box center [218, 183] width 112 height 14
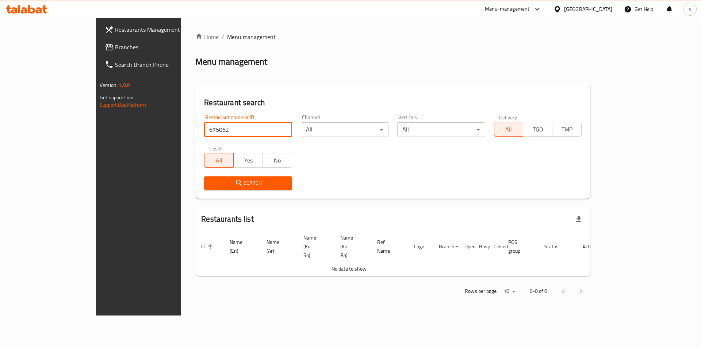
click at [204, 128] on input "675062" at bounding box center [248, 129] width 88 height 15
click at [115, 46] on span "Branches" at bounding box center [161, 47] width 92 height 9
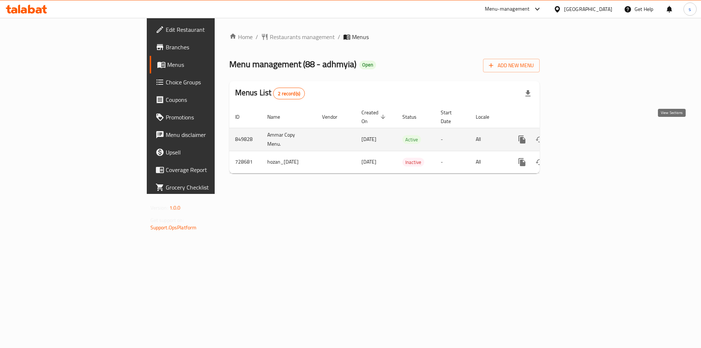
click at [583, 131] on link "enhanced table" at bounding box center [575, 140] width 18 height 18
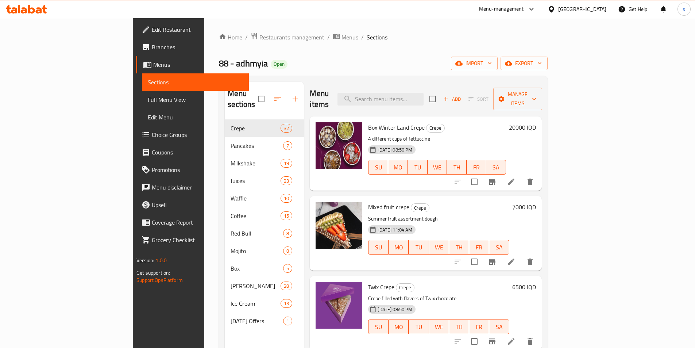
click at [148, 101] on span "Full Menu View" at bounding box center [195, 99] width 95 height 9
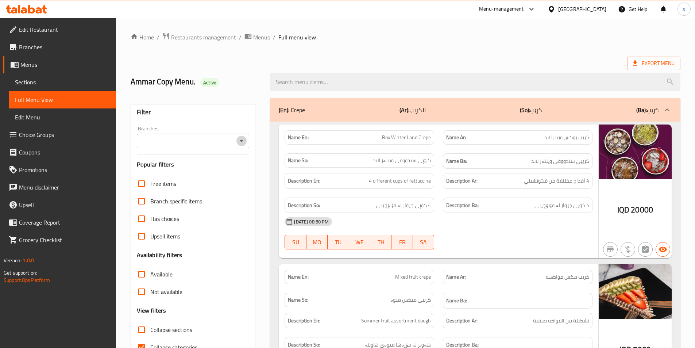
click at [239, 139] on icon "Open" at bounding box center [241, 140] width 9 height 9
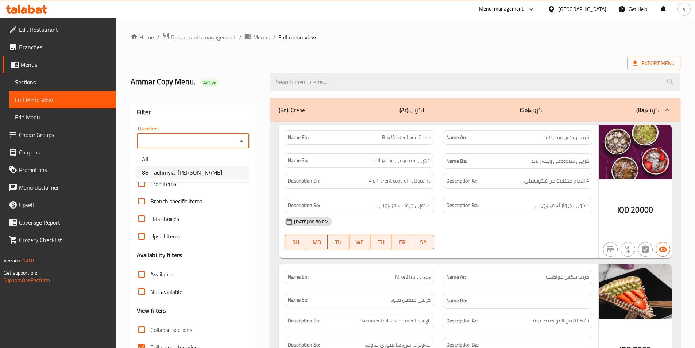
click at [223, 172] on li "88 - adhmyia, [PERSON_NAME]" at bounding box center [192, 172] width 113 height 13
type input "88 - adhmyia, [PERSON_NAME]"
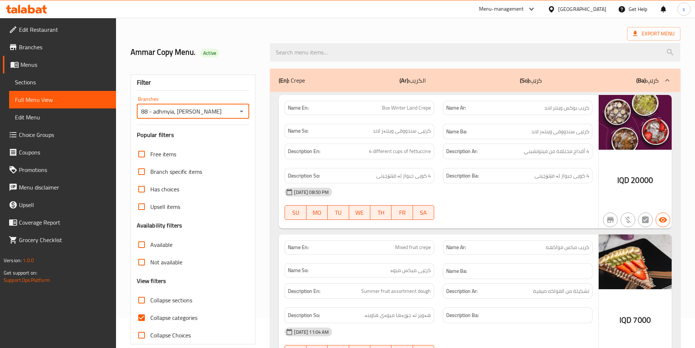
click at [143, 301] on input "Collapse sections" at bounding box center [142, 300] width 18 height 18
checkbox input "true"
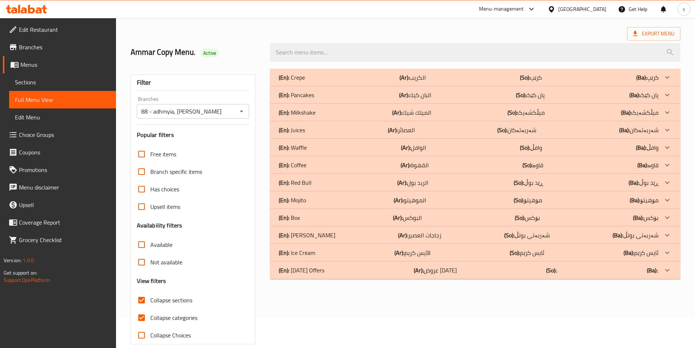
click at [139, 322] on input "Collapse categories" at bounding box center [142, 318] width 18 height 18
checkbox input "false"
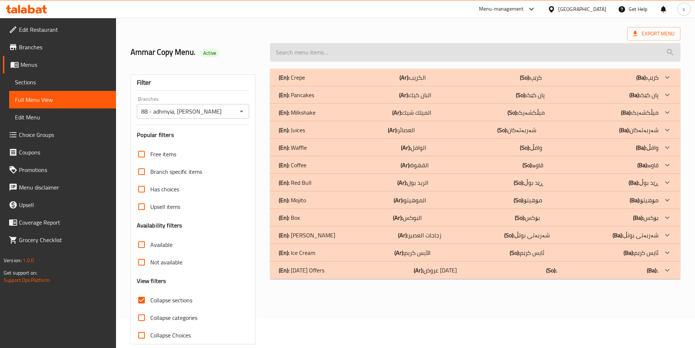
click at [316, 55] on input "search" at bounding box center [475, 52] width 411 height 19
paste input "Khal Almaziun Milkshake"
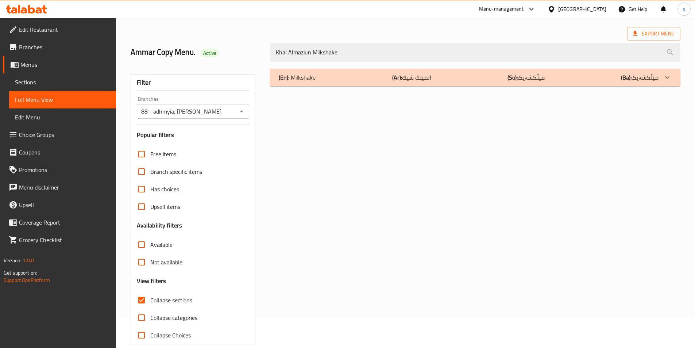
type input "Khal Almaziun Milkshake"
click at [344, 74] on div "(En): Milkshake (Ar): الميلك شيك (So): میڵکشەیک (Ba): میڵکشەیک" at bounding box center [469, 77] width 380 height 9
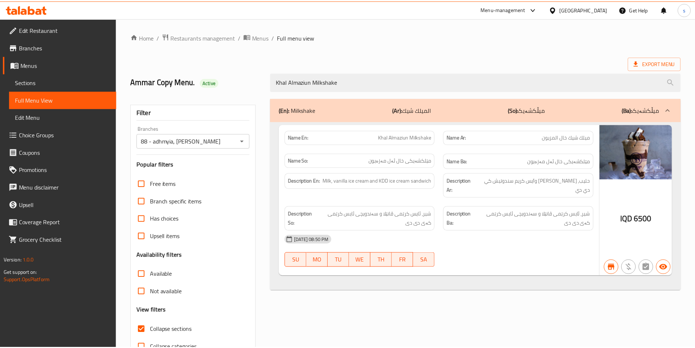
scroll to position [41, 0]
